Goal: Task Accomplishment & Management: Complete application form

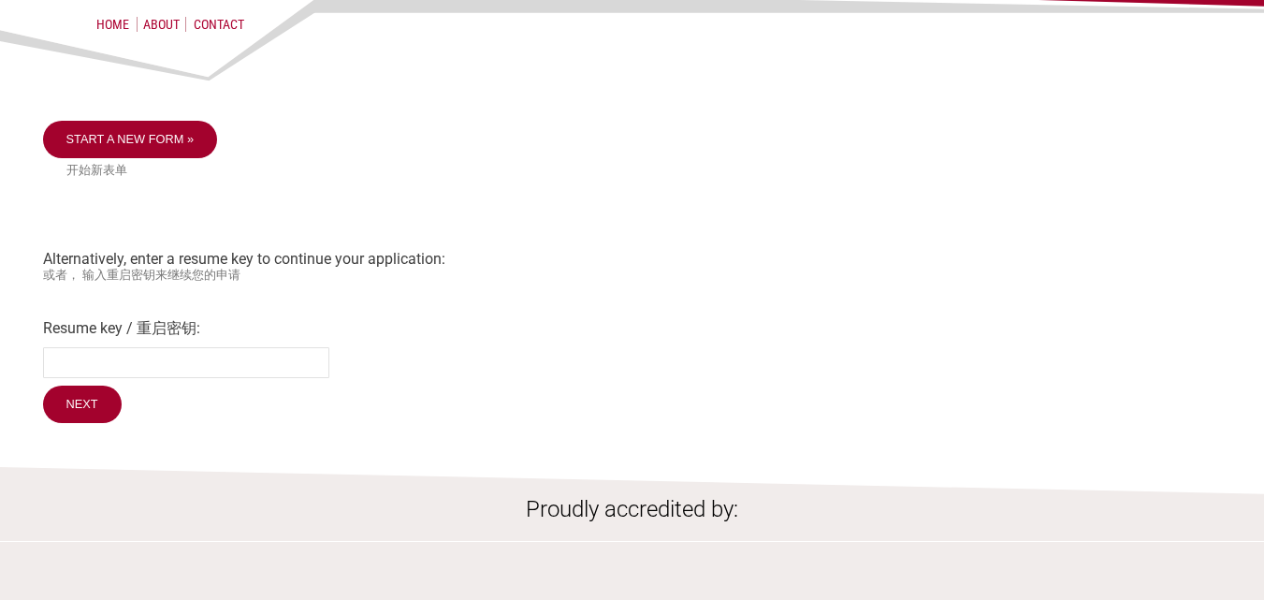
scroll to position [94, 0]
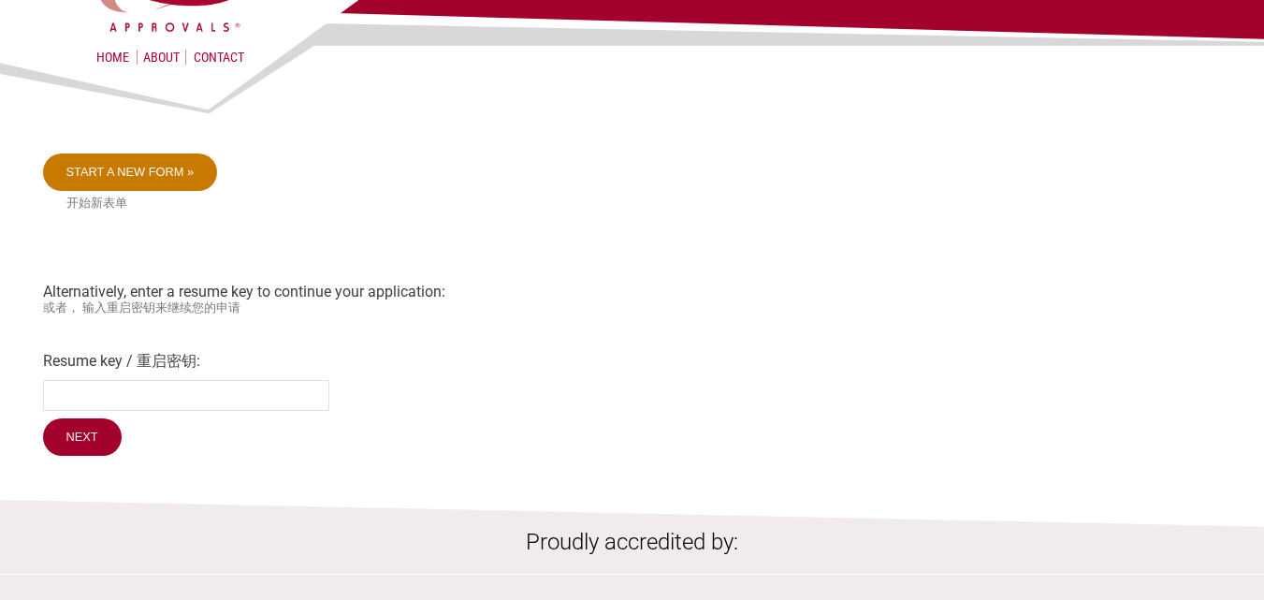
click at [182, 166] on link "Start a new form »" at bounding box center [130, 171] width 175 height 37
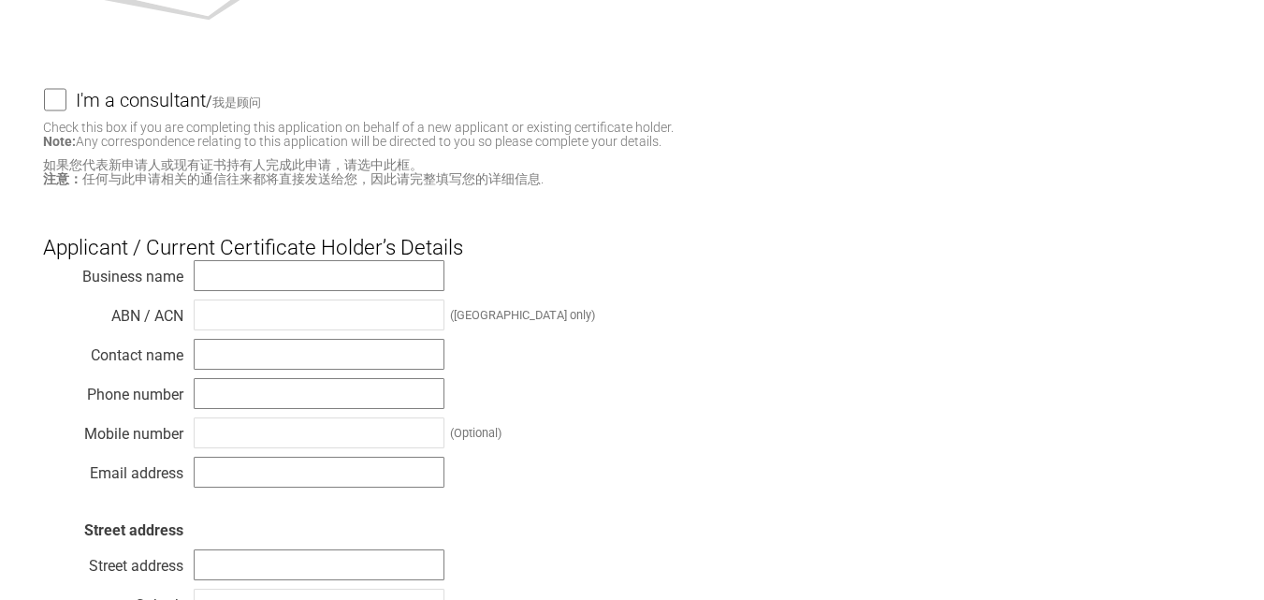
scroll to position [281, 0]
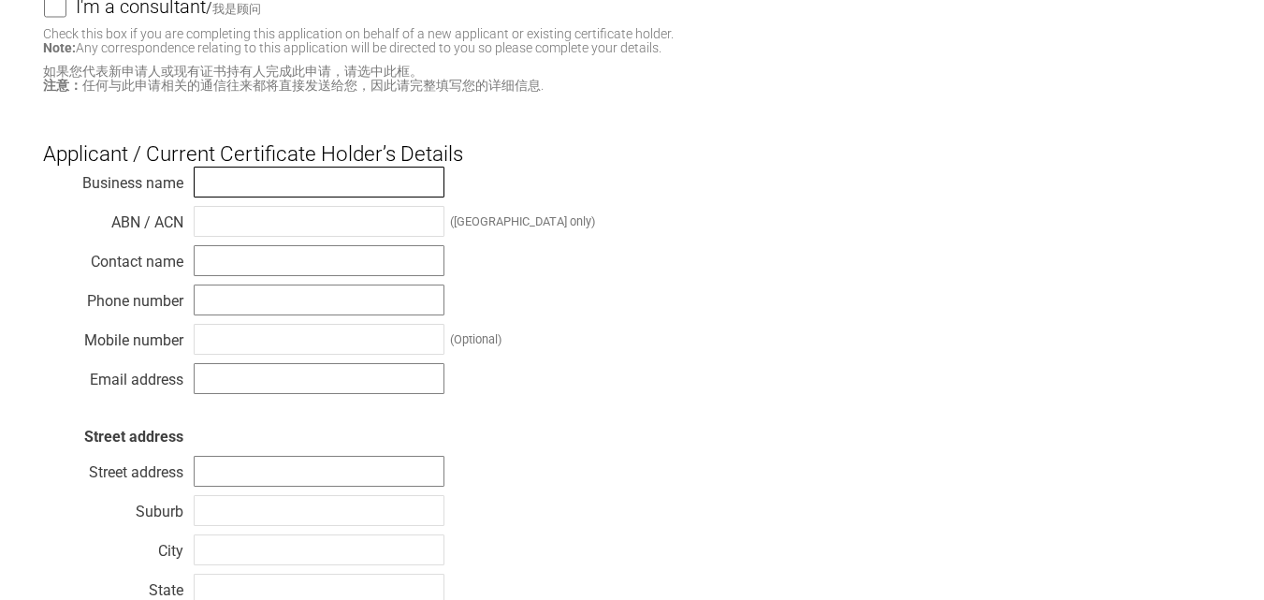
click at [422, 185] on input "text" at bounding box center [319, 181] width 251 height 31
type input "10 Millionaires Pty Ltd"
type input "67623173188"
click at [297, 257] on input "text" at bounding box center [319, 260] width 251 height 31
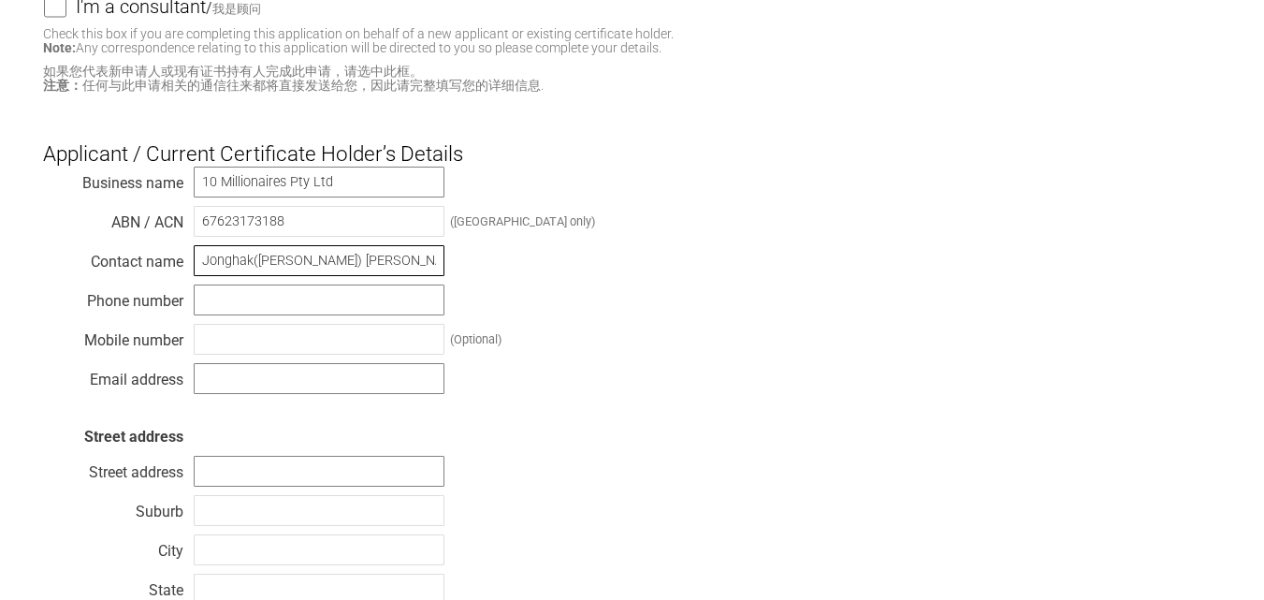
type input "Jonghak([PERSON_NAME]) [PERSON_NAME]"
type input "0415116585"
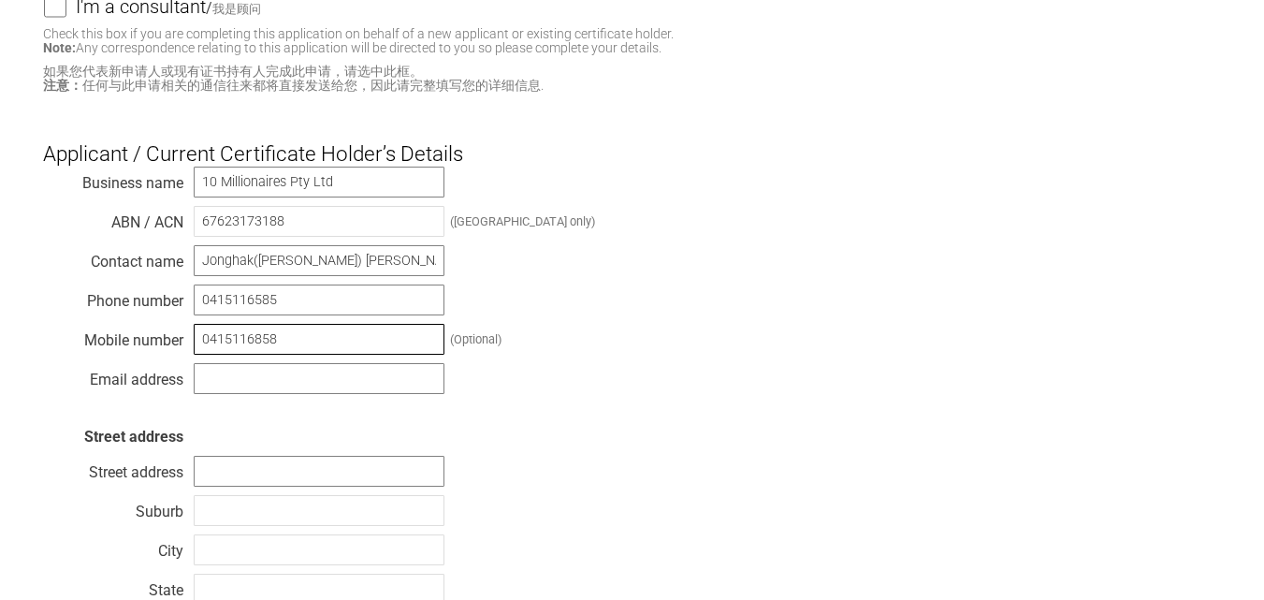
type input "0415116858"
type input "[EMAIL_ADDRESS][DOMAIN_NAME]"
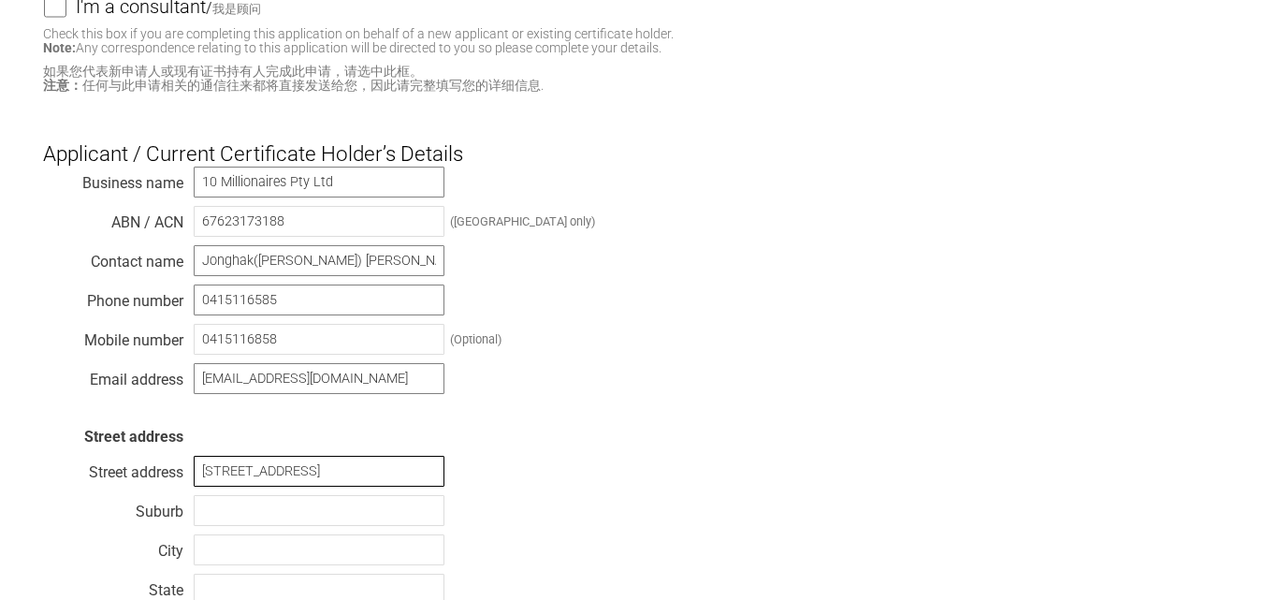
type input "[STREET_ADDRESS]"
type input "[PERSON_NAME]"
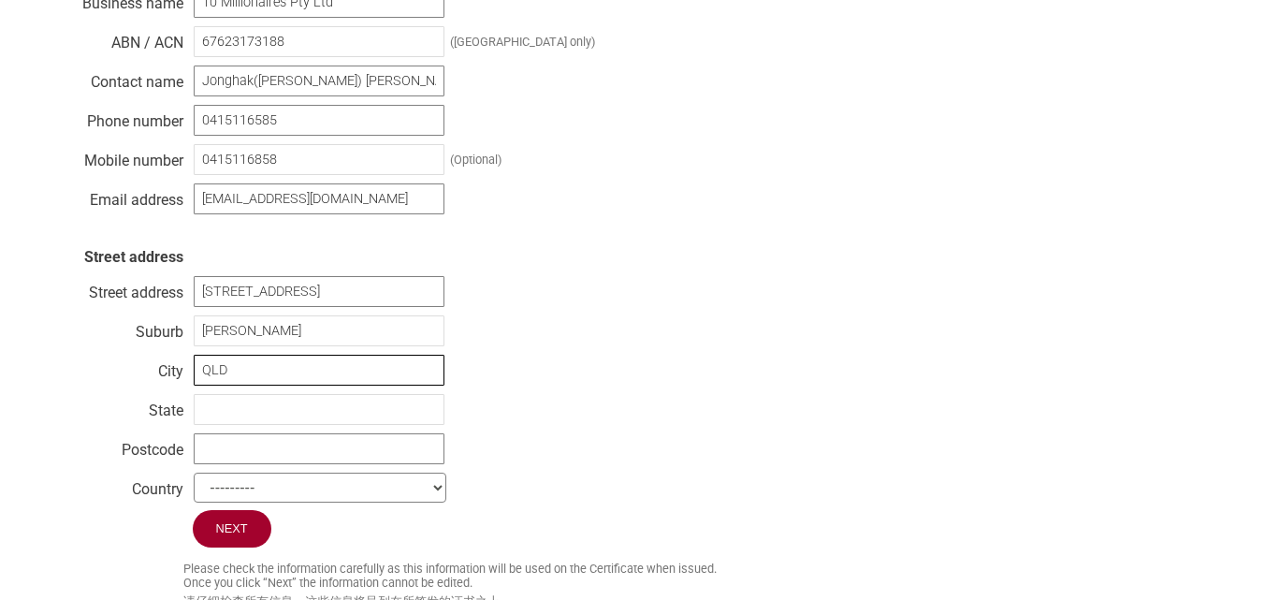
scroll to position [468, 0]
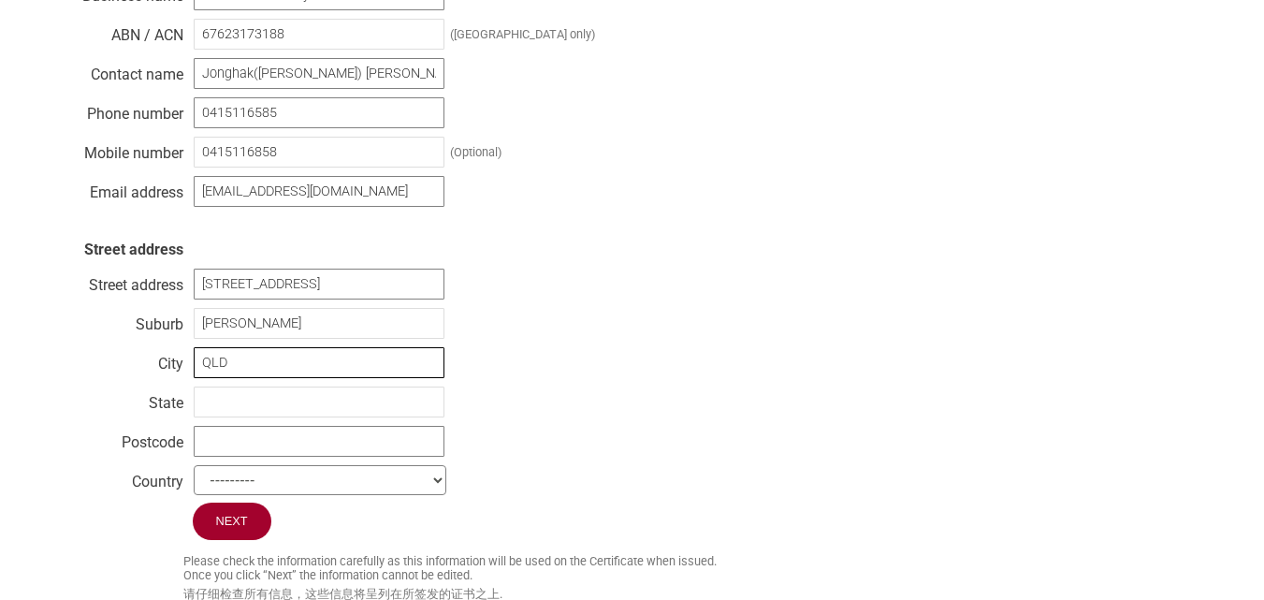
type input "QLD"
click at [257, 407] on input "text" at bounding box center [319, 401] width 251 height 31
type input "QLD"
type input "4119"
select select "[GEOGRAPHIC_DATA]"
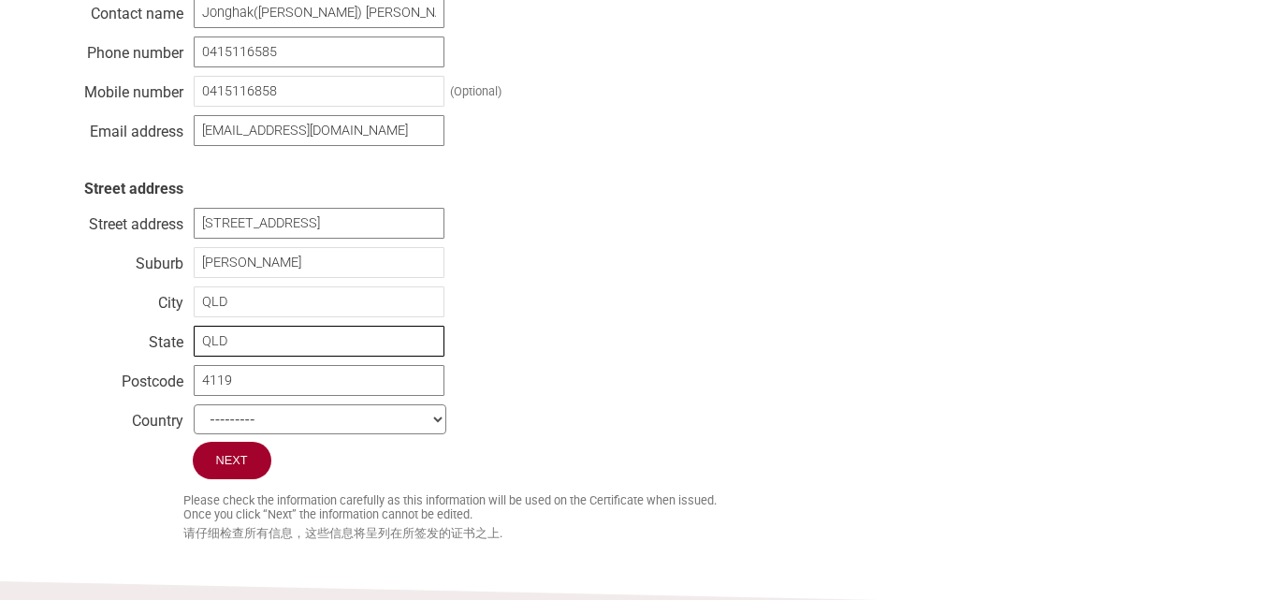
scroll to position [561, 0]
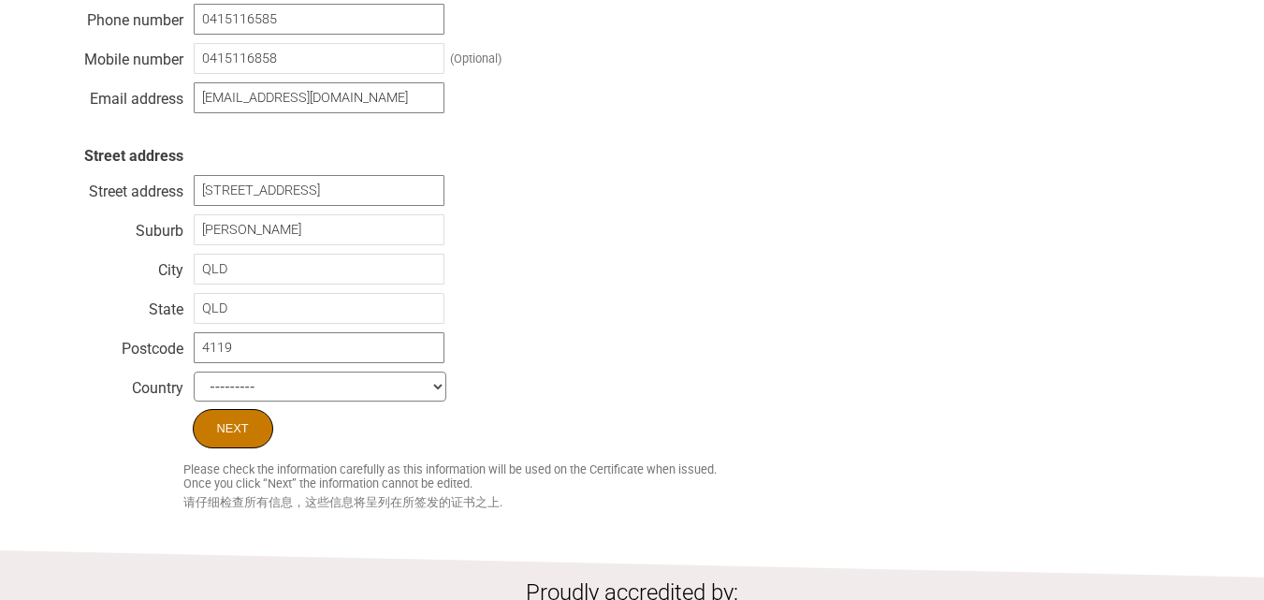
click at [244, 428] on input "Next" at bounding box center [233, 428] width 80 height 39
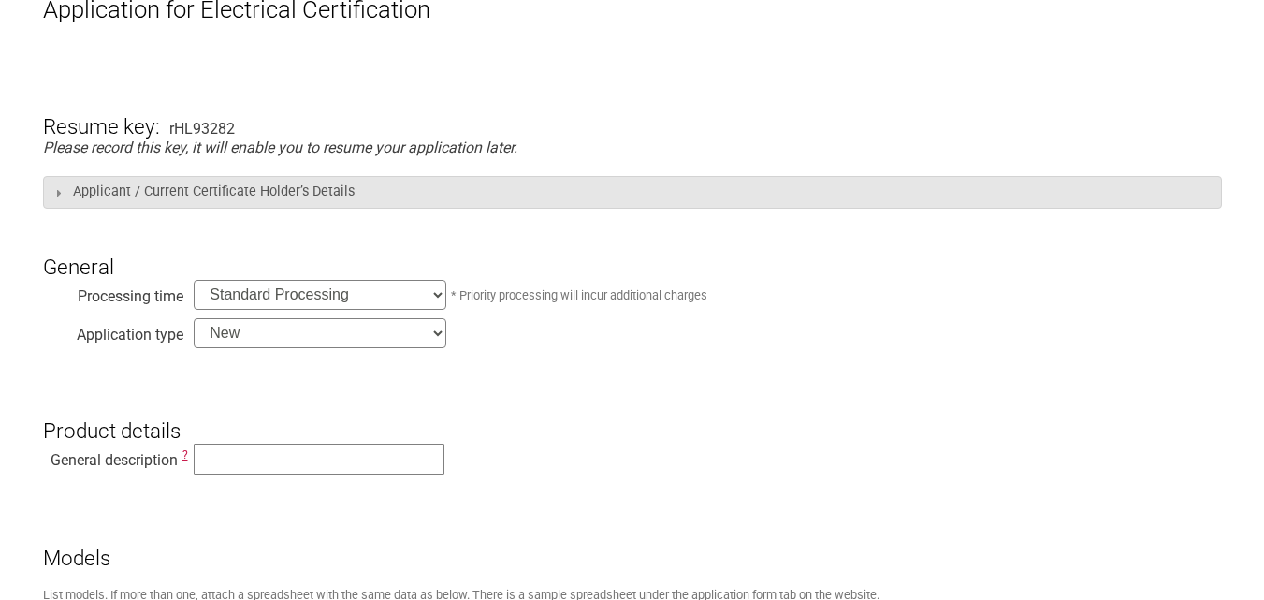
scroll to position [281, 0]
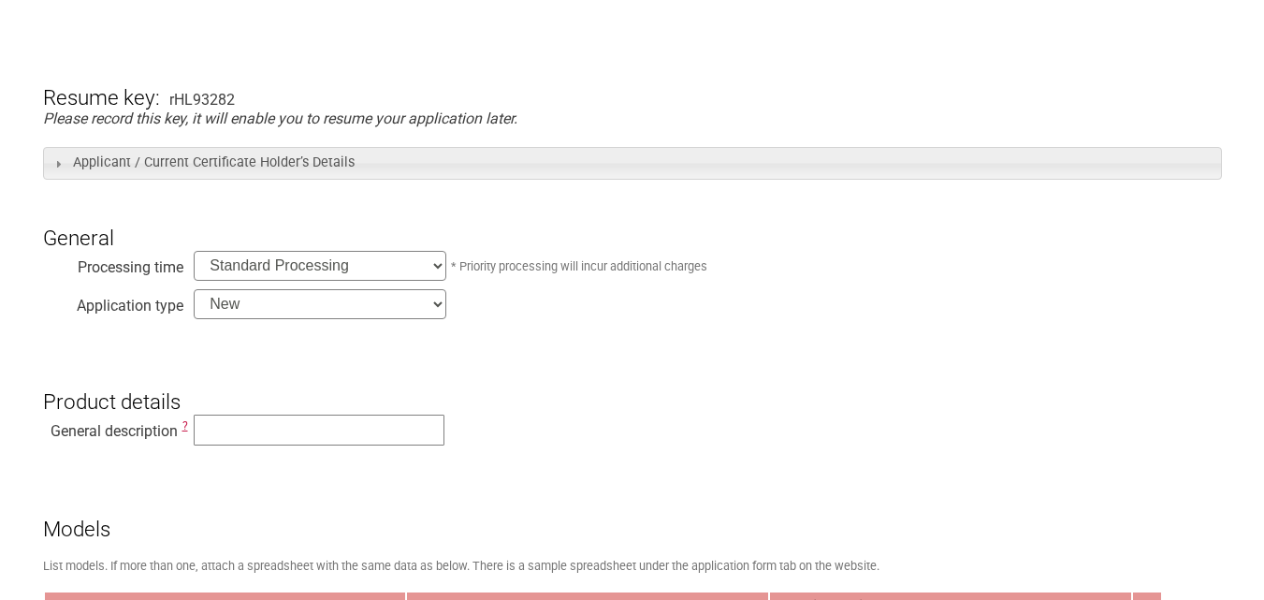
click at [428, 269] on select "Standard Processing Priority Processing (24 hours)" at bounding box center [320, 266] width 253 height 30
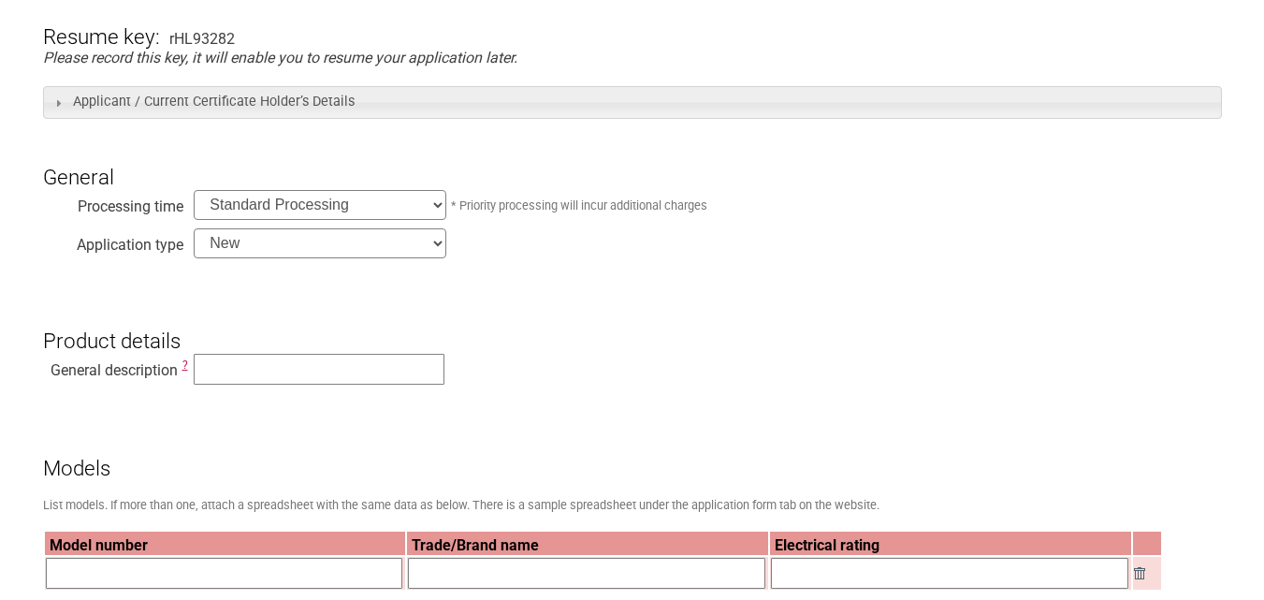
scroll to position [374, 0]
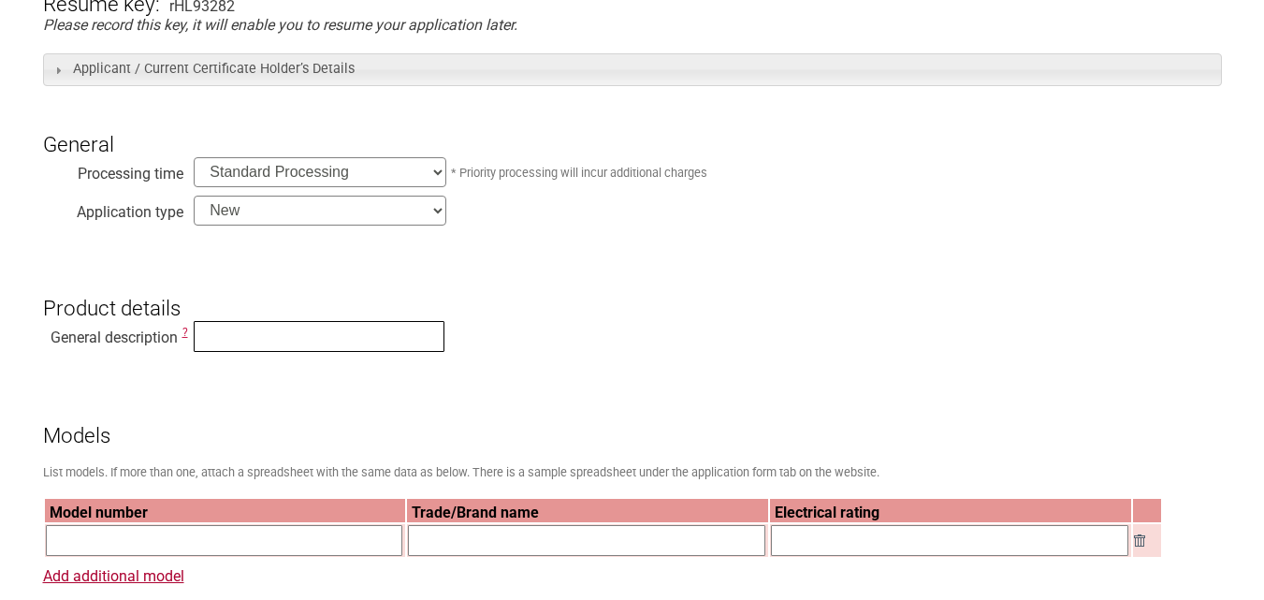
click at [401, 342] on input "text" at bounding box center [319, 336] width 251 height 31
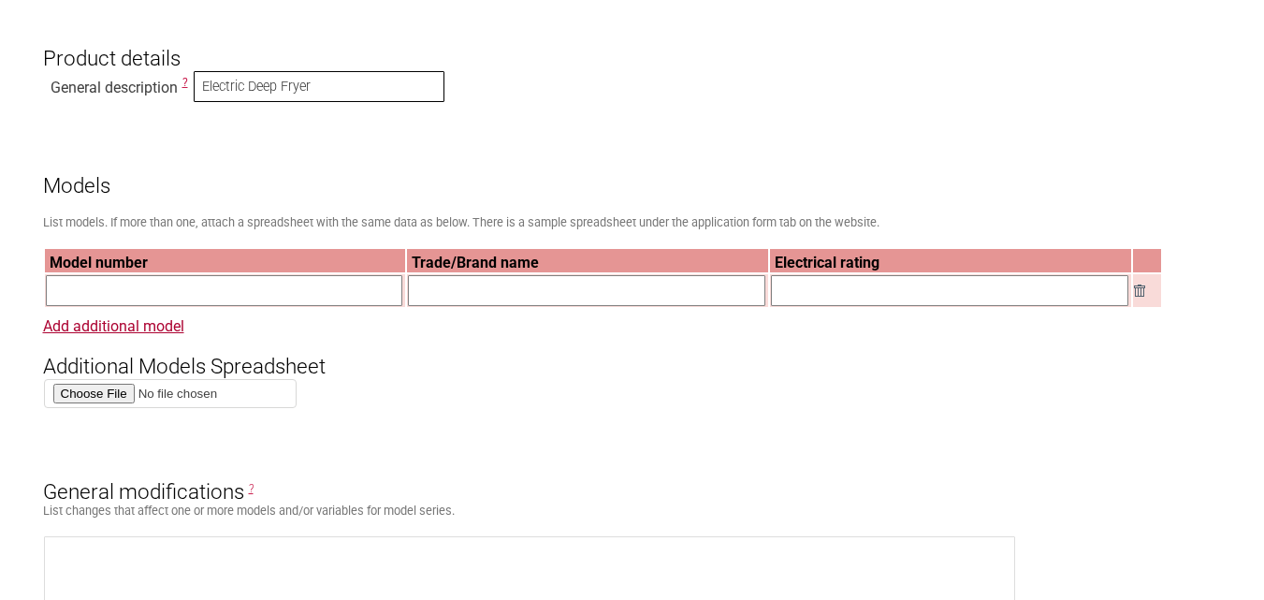
scroll to position [655, 0]
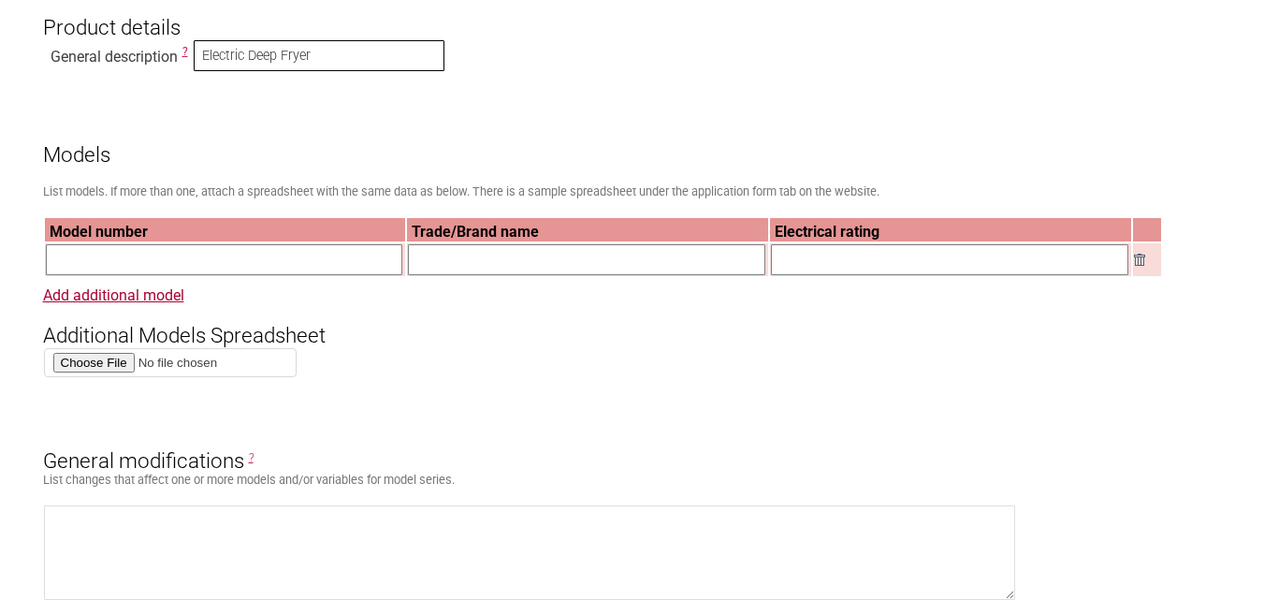
type input "Electric Deep Fryer"
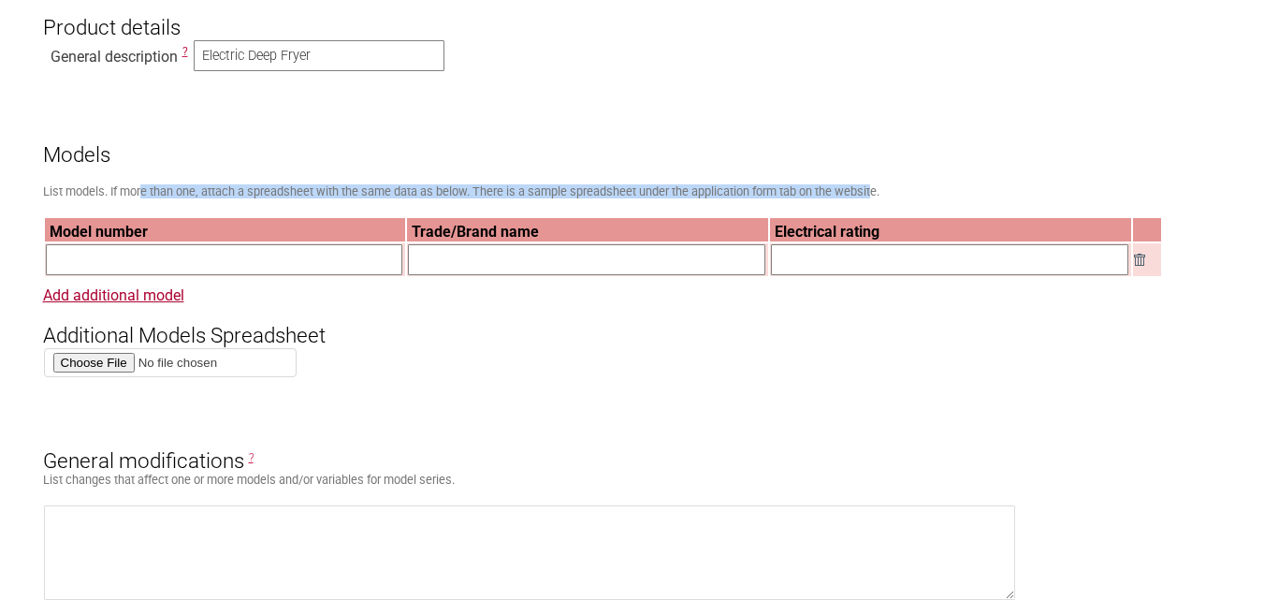
drag, startPoint x: 144, startPoint y: 193, endPoint x: 875, endPoint y: 197, distance: 730.5
click at [875, 197] on small "List models. If more than one, attach a spreadsheet with the same data as below…" at bounding box center [461, 191] width 836 height 14
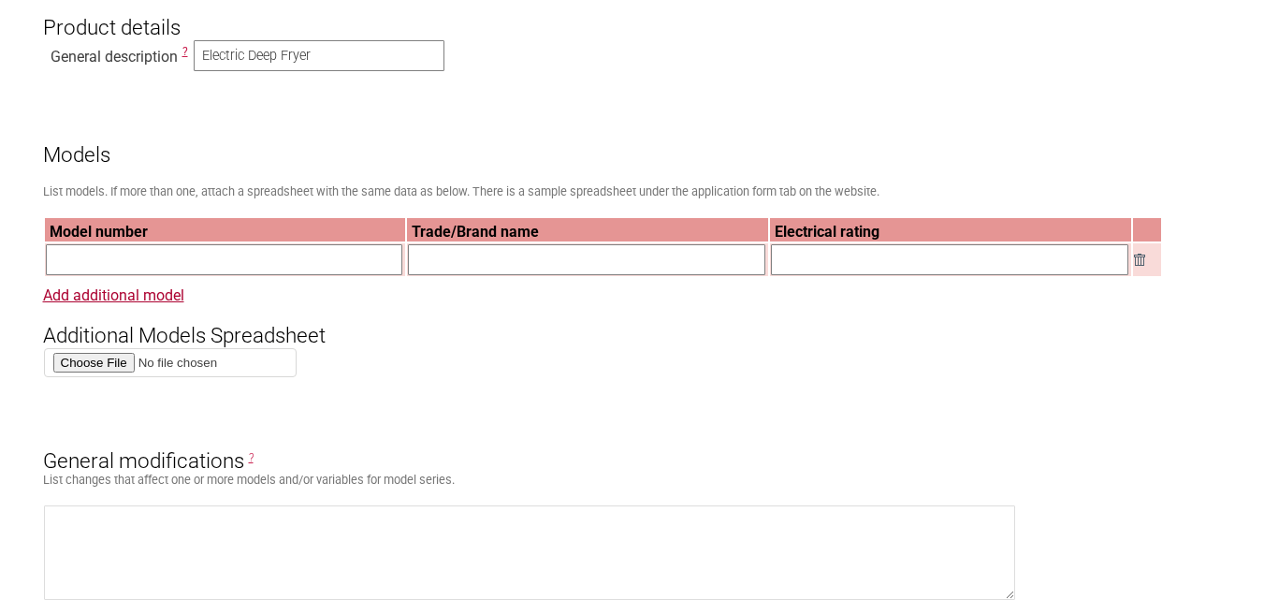
click at [335, 271] on input "text" at bounding box center [224, 259] width 357 height 31
type input "ㄴ"
type input "뇨"
type input "SY-6100"
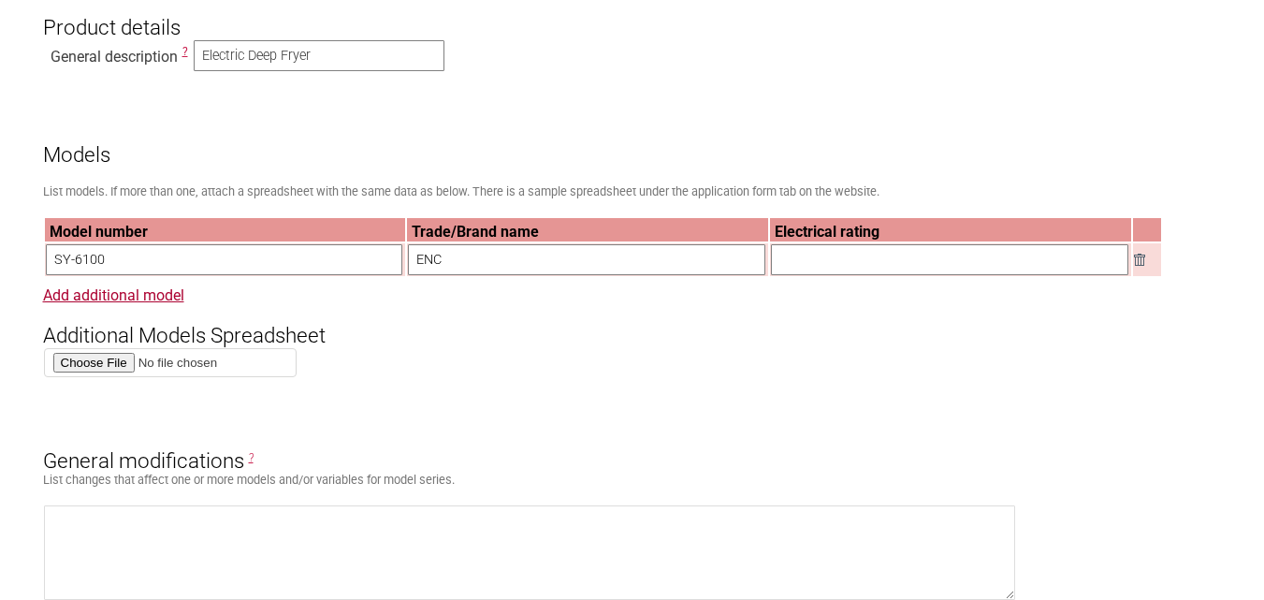
type input "ENC"
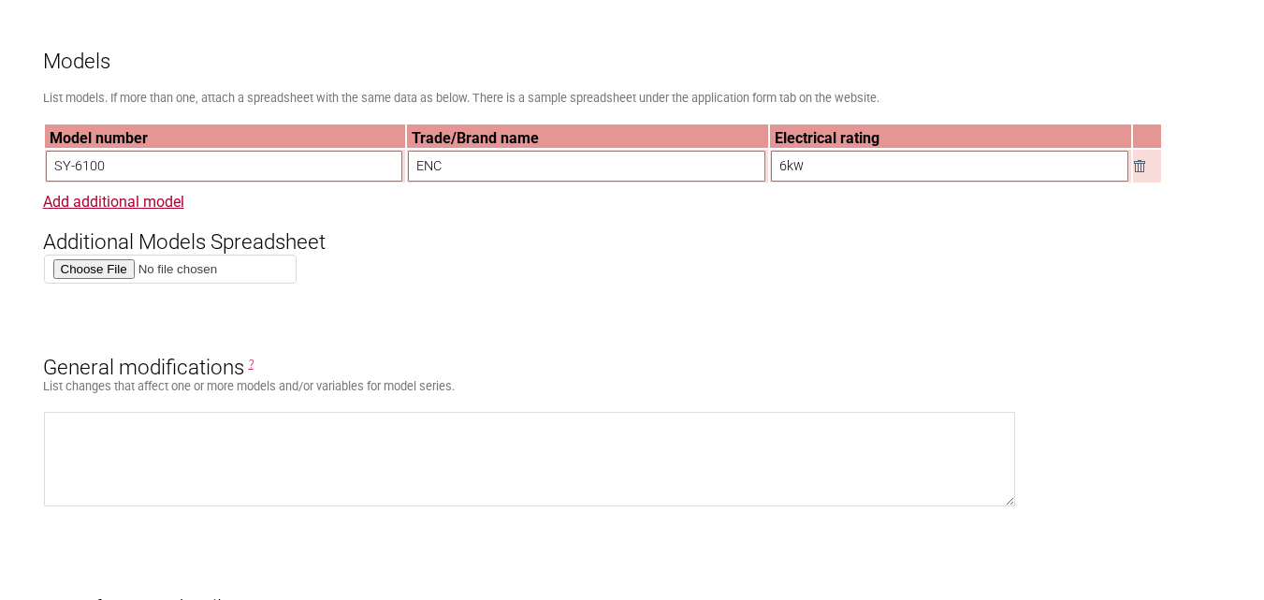
type input "6kw"
drag, startPoint x: 340, startPoint y: 412, endPoint x: 346, endPoint y: 376, distance: 36.9
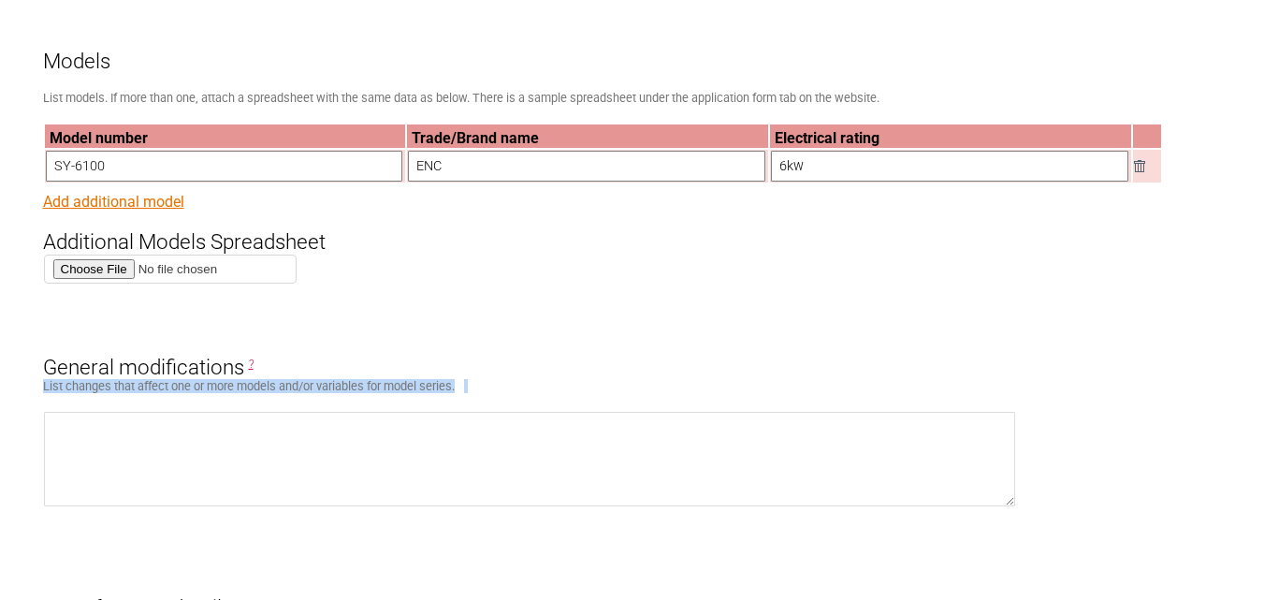
click at [163, 209] on link "Add additional model" at bounding box center [113, 202] width 141 height 18
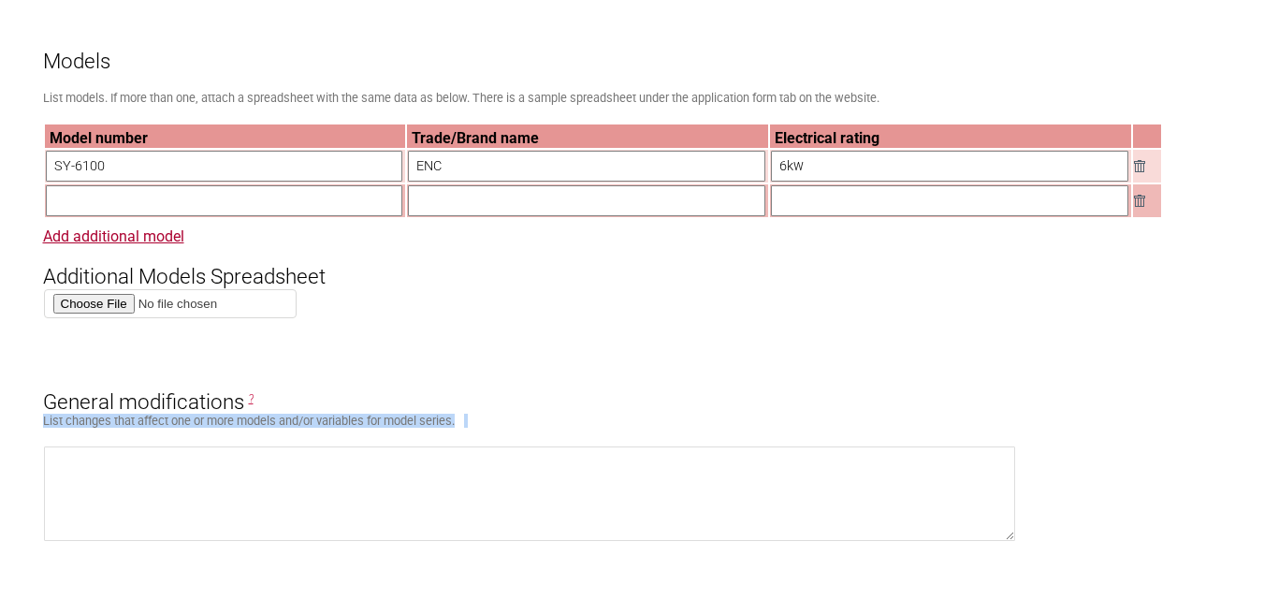
click at [1139, 206] on img at bounding box center [1139, 201] width 11 height 12
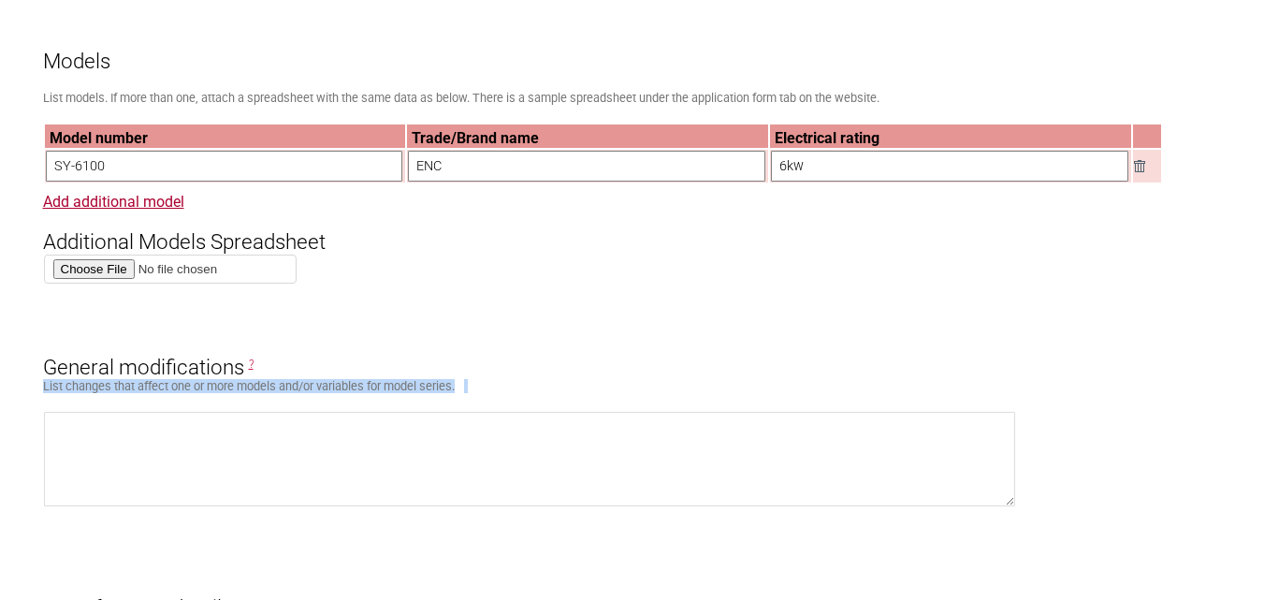
scroll to position [842, 0]
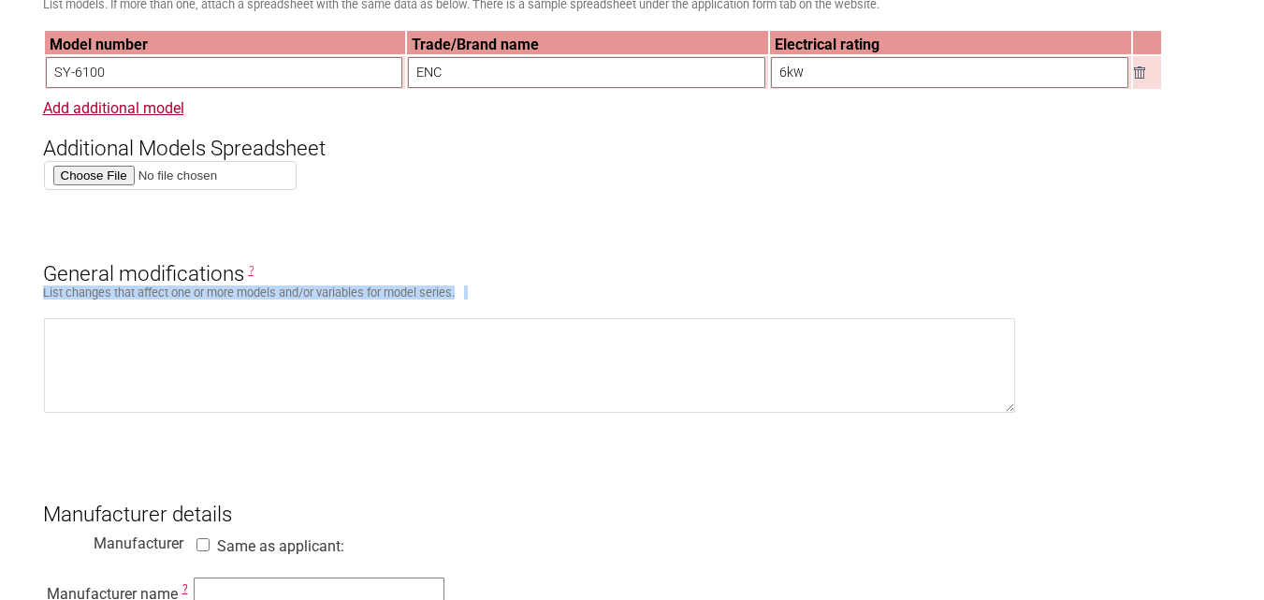
click at [280, 285] on h3 "General modifications ?" at bounding box center [632, 257] width 1178 height 56
drag, startPoint x: 283, startPoint y: 275, endPoint x: 304, endPoint y: 309, distance: 39.5
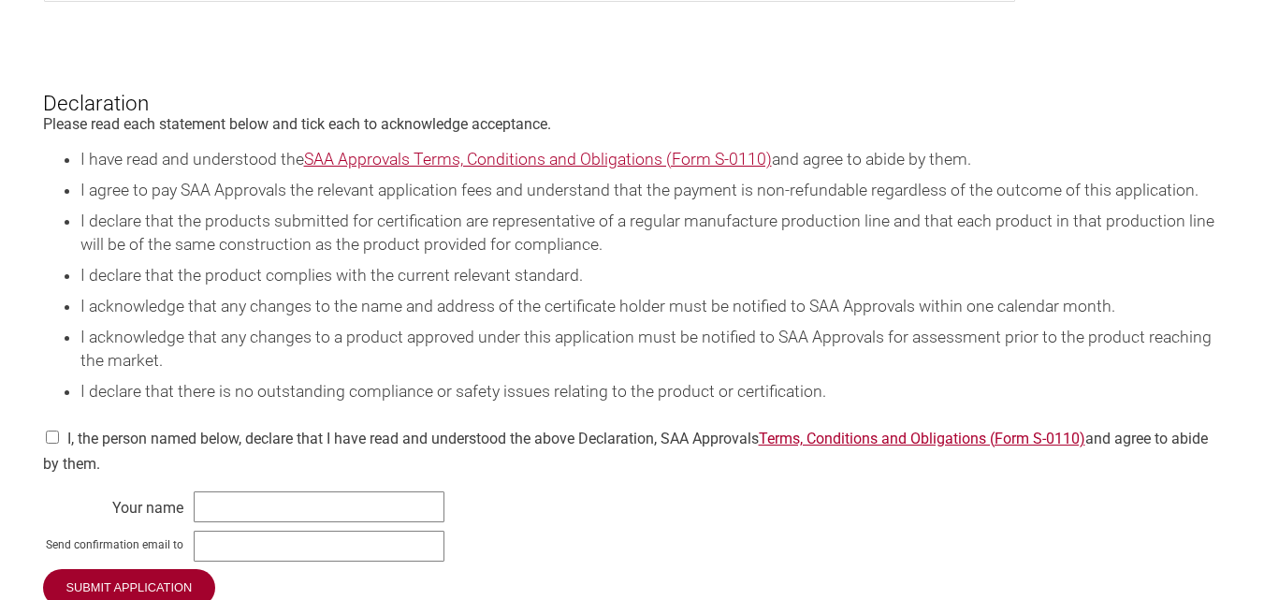
scroll to position [2443, 0]
